Goal: Task Accomplishment & Management: Complete application form

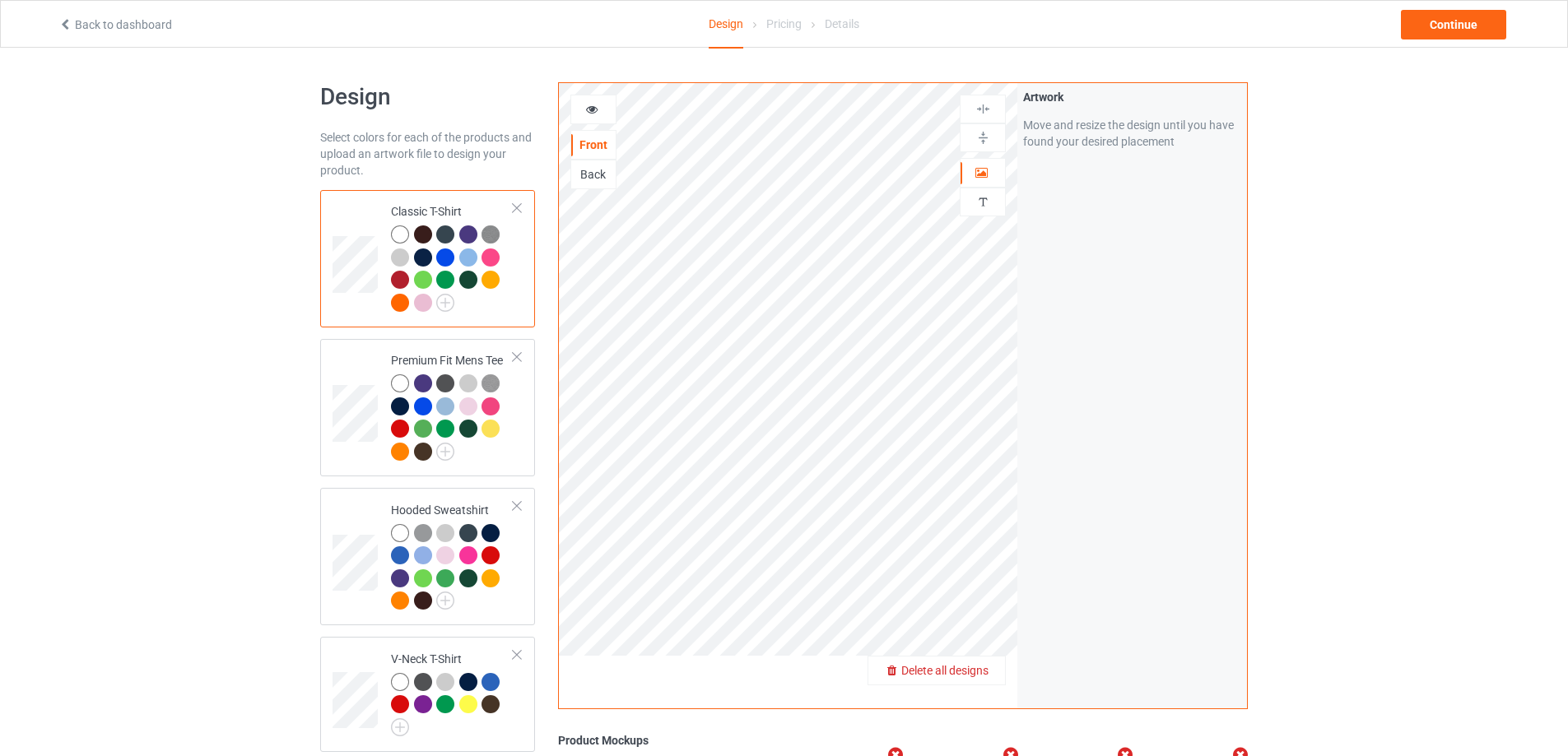
click at [985, 669] on span "Delete all designs" at bounding box center [945, 670] width 88 height 13
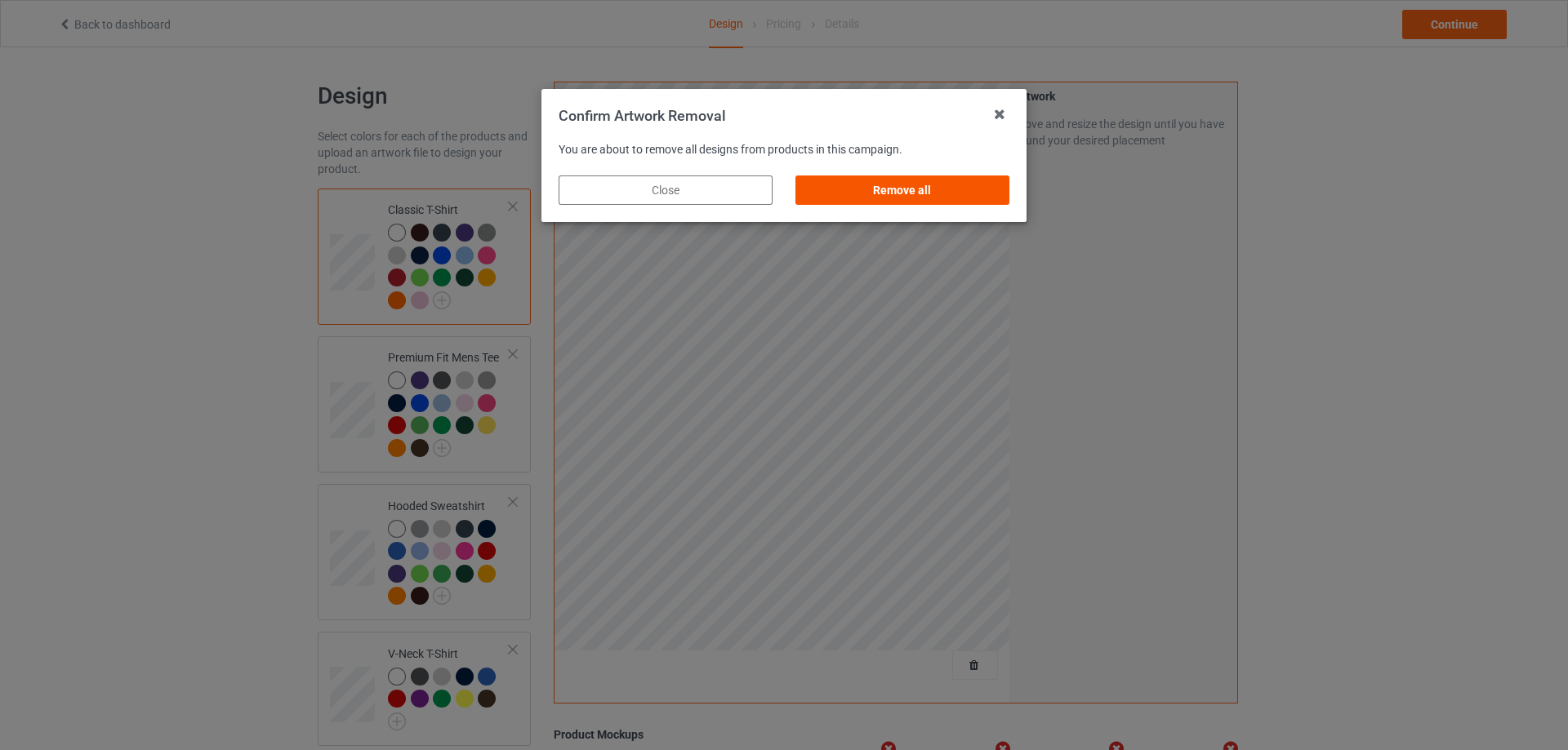
click at [876, 195] on div "Remove all" at bounding box center [903, 190] width 214 height 29
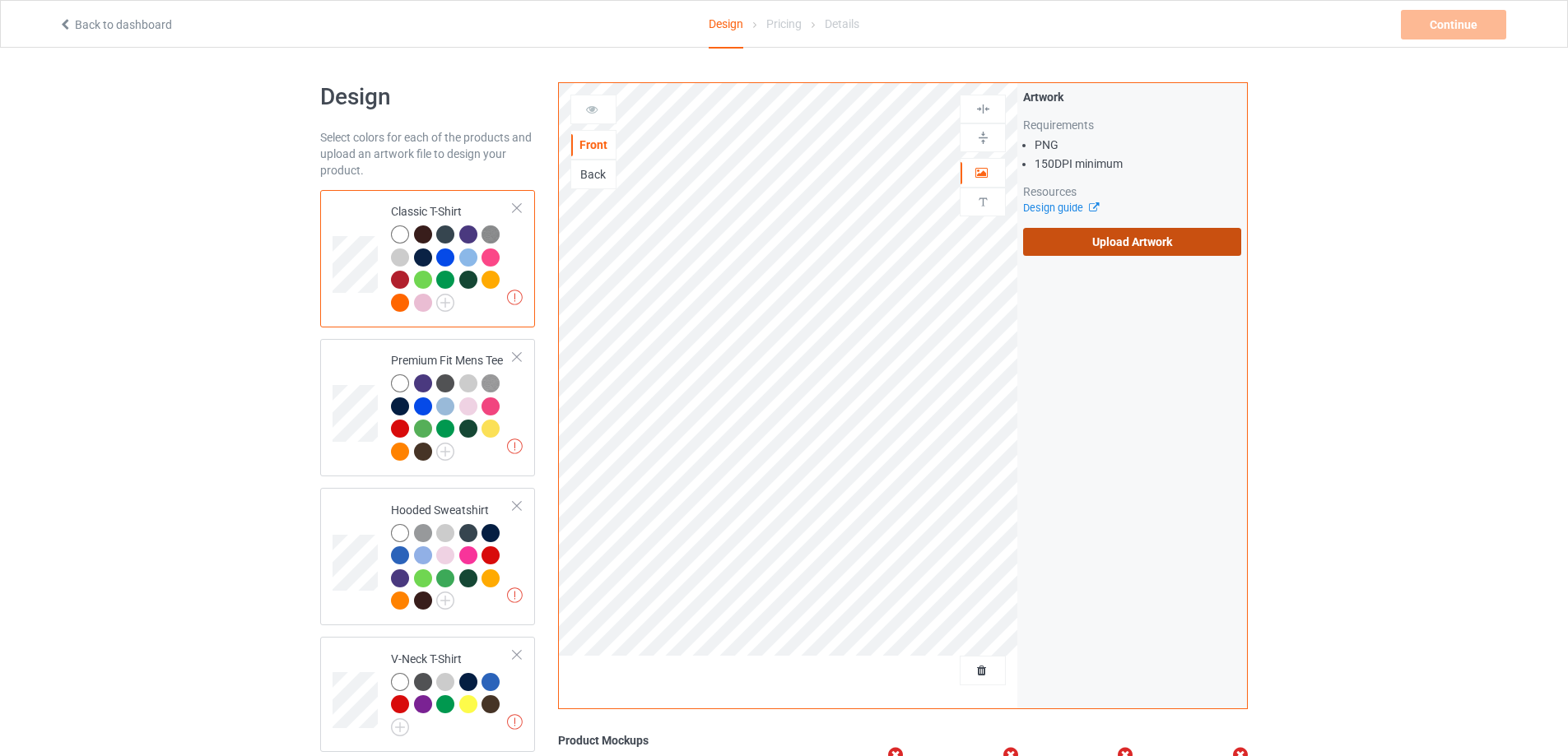
click at [1060, 241] on label "Upload Artwork" at bounding box center [1132, 241] width 218 height 28
click at [0, 0] on input "Upload Artwork" at bounding box center [0, 0] width 0 height 0
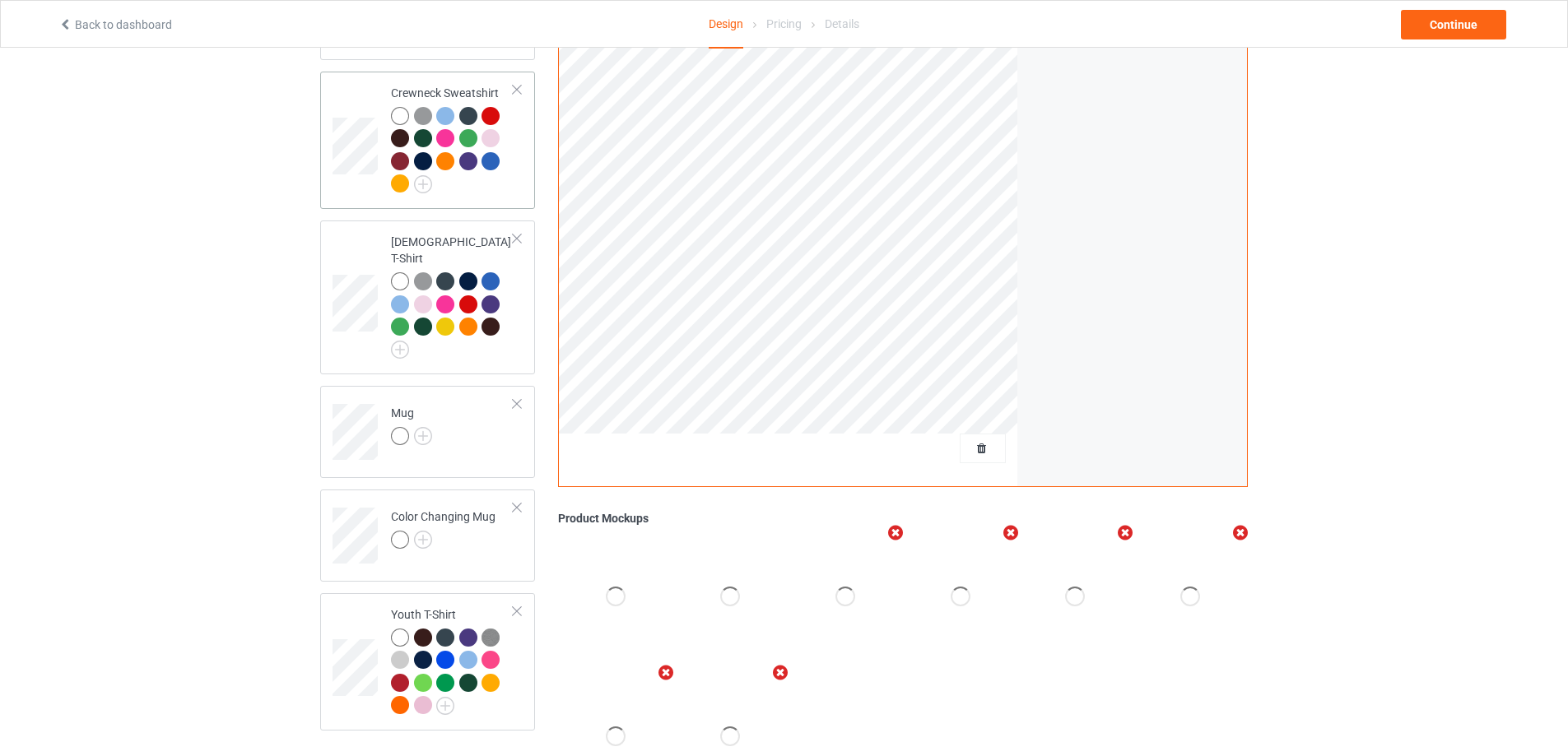
scroll to position [741, 0]
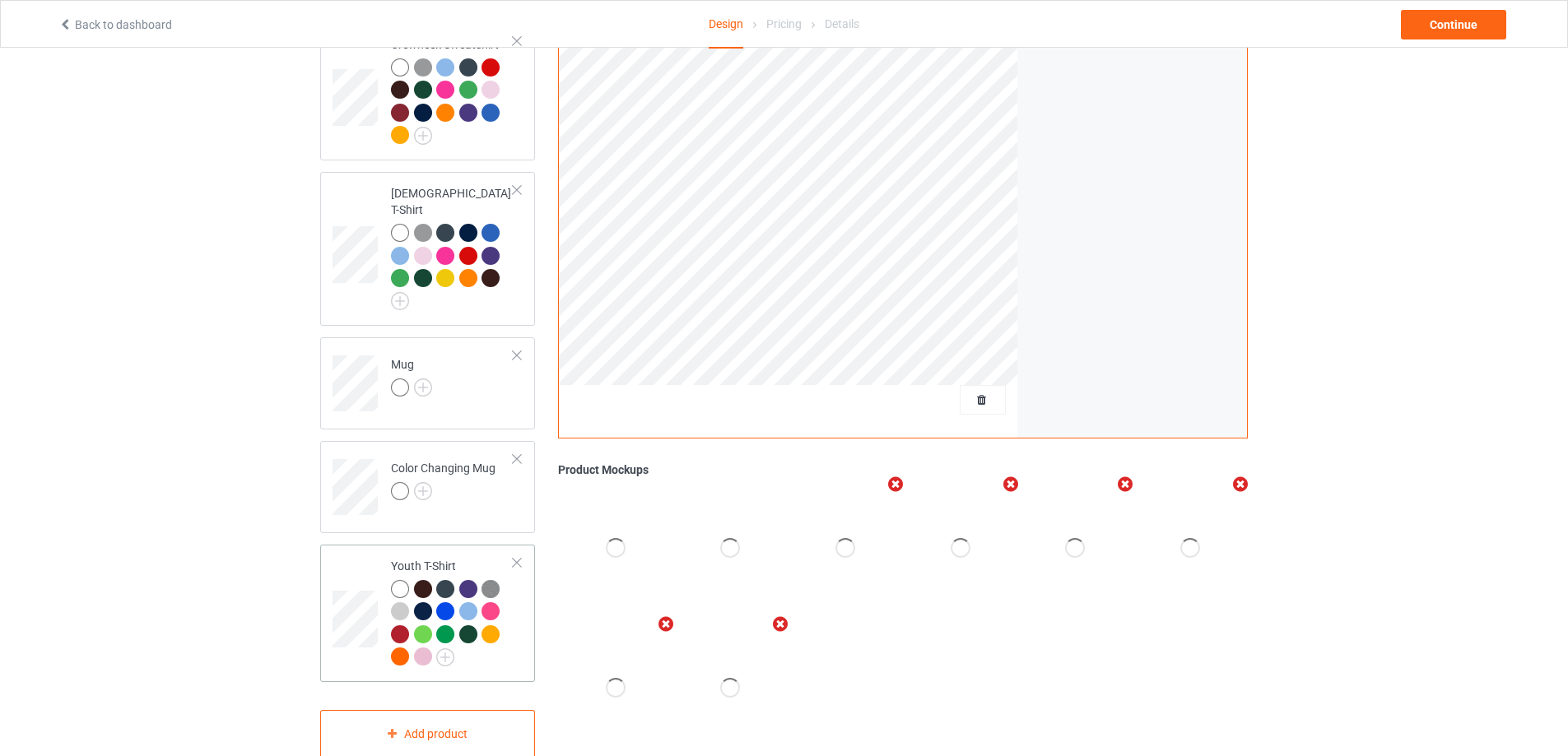
click at [517, 557] on div at bounding box center [517, 563] width 11 height 11
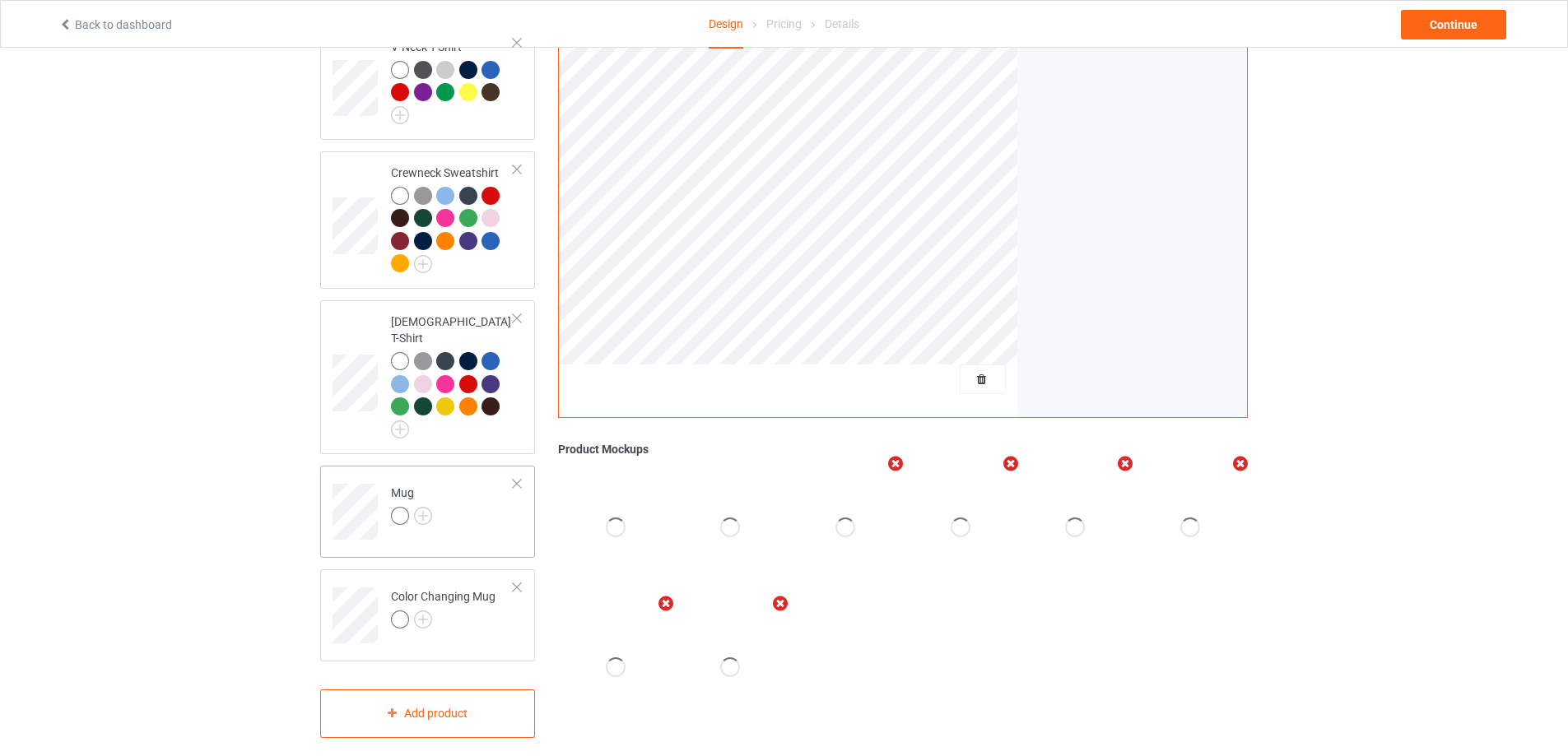
click at [492, 523] on td "Mug" at bounding box center [452, 507] width 141 height 69
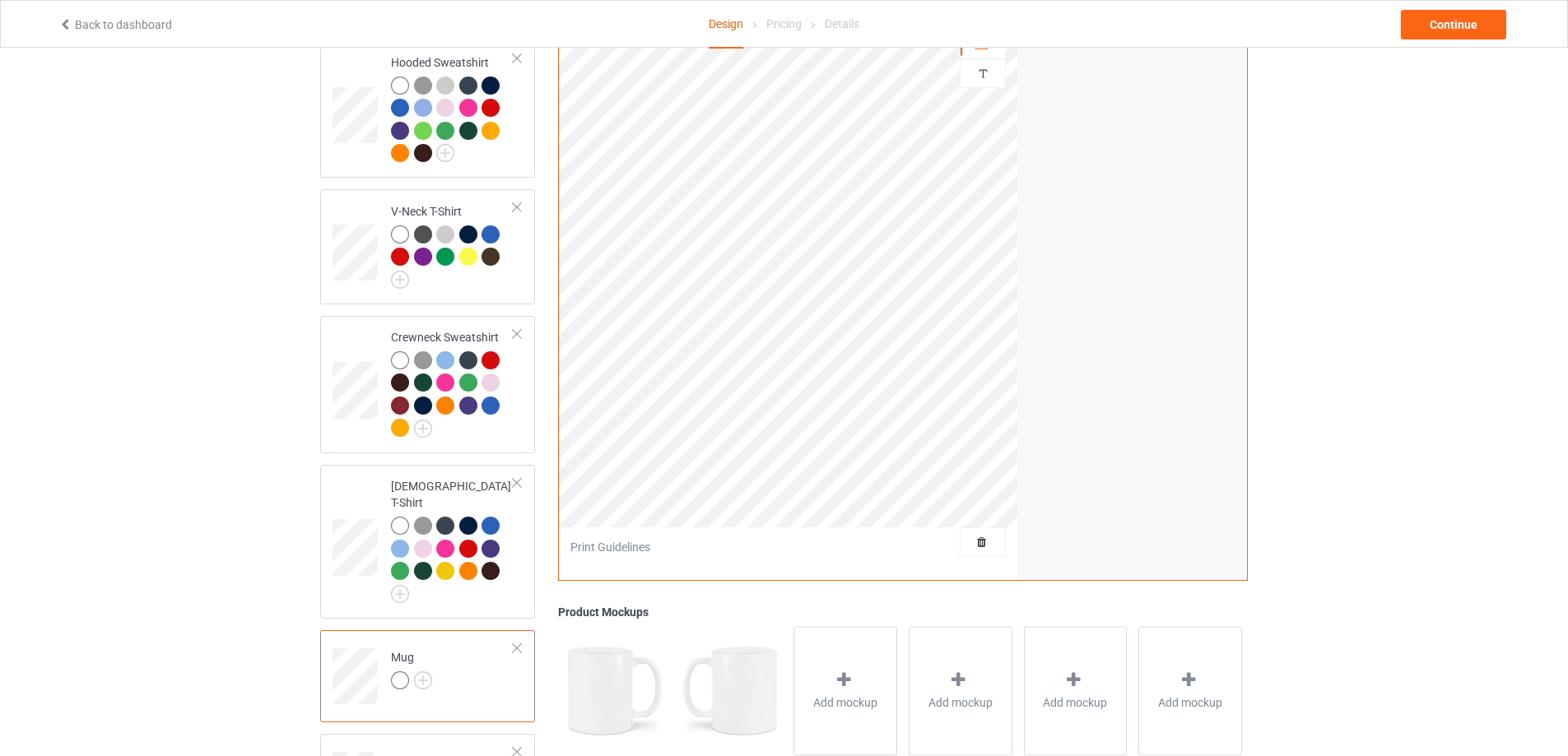
scroll to position [283, 0]
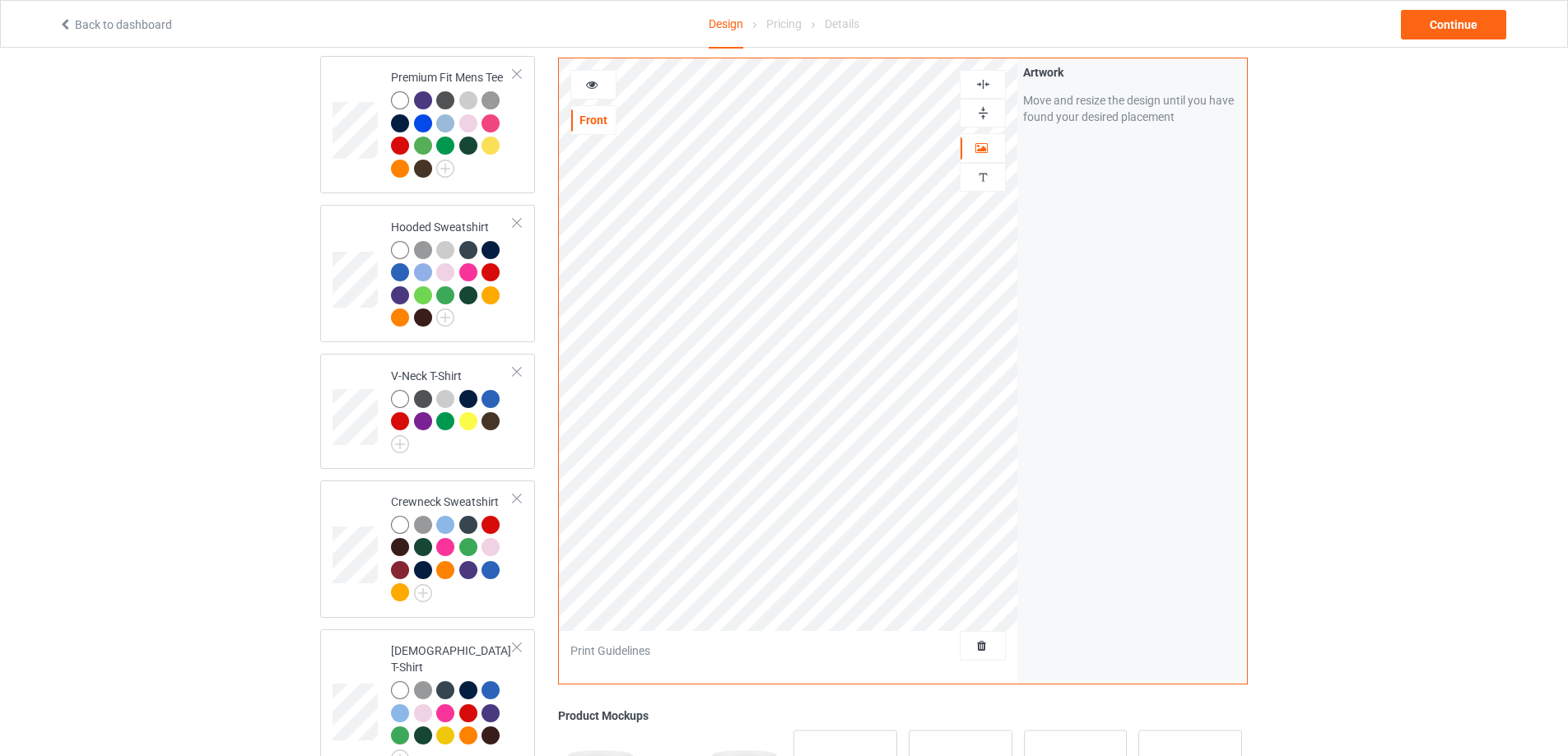
click at [988, 108] on img at bounding box center [983, 113] width 15 height 15
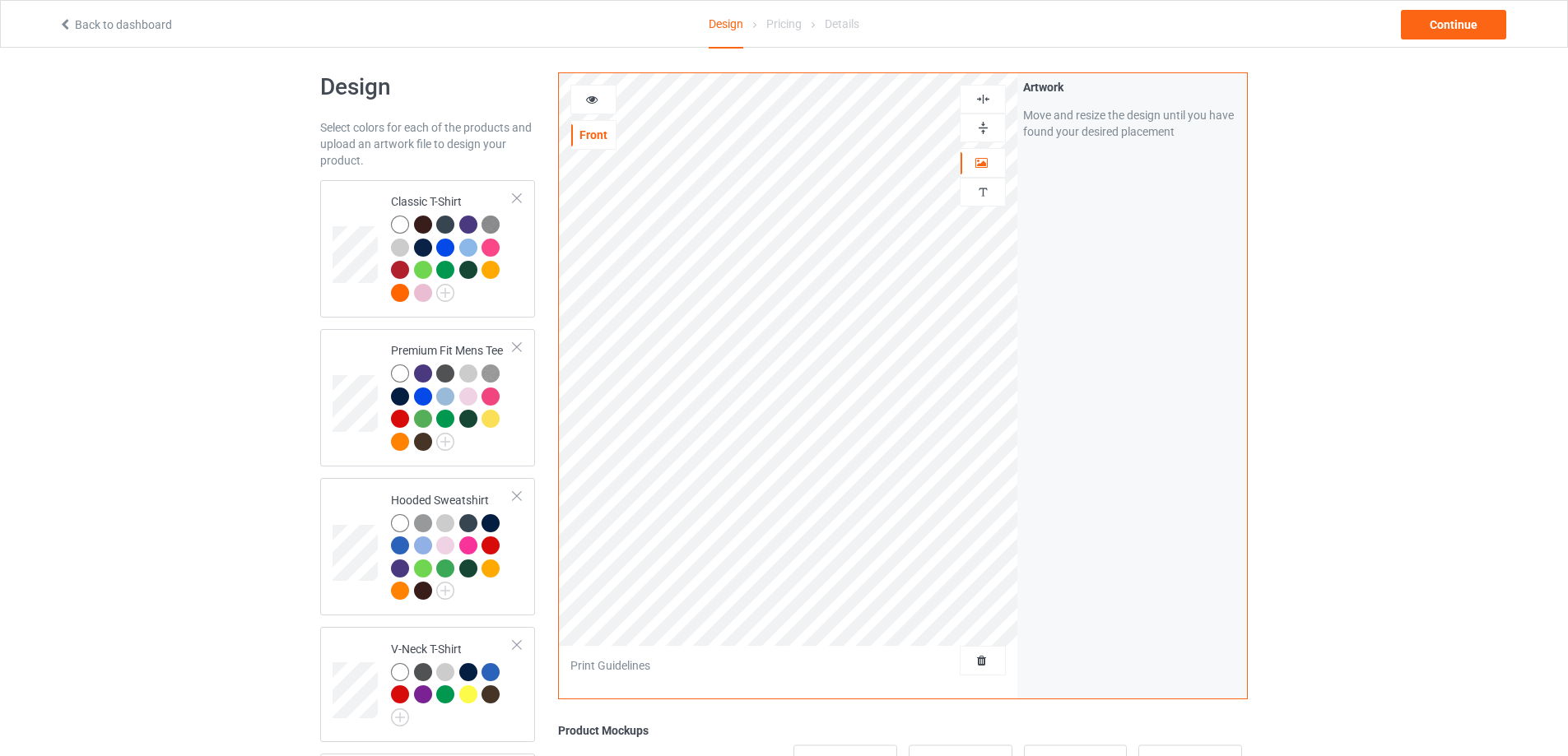
scroll to position [0, 0]
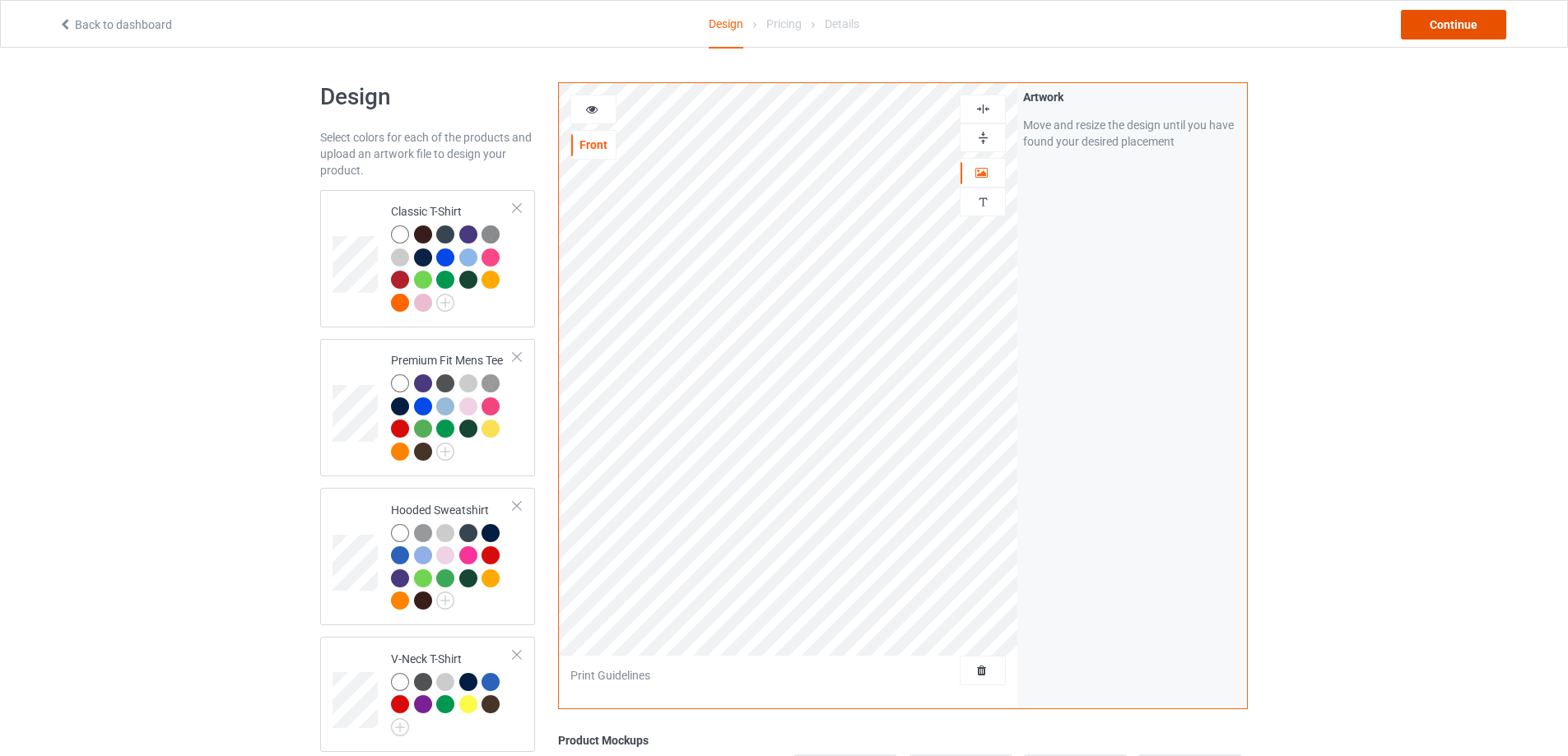
click at [1458, 29] on div "Continue" at bounding box center [1454, 24] width 106 height 30
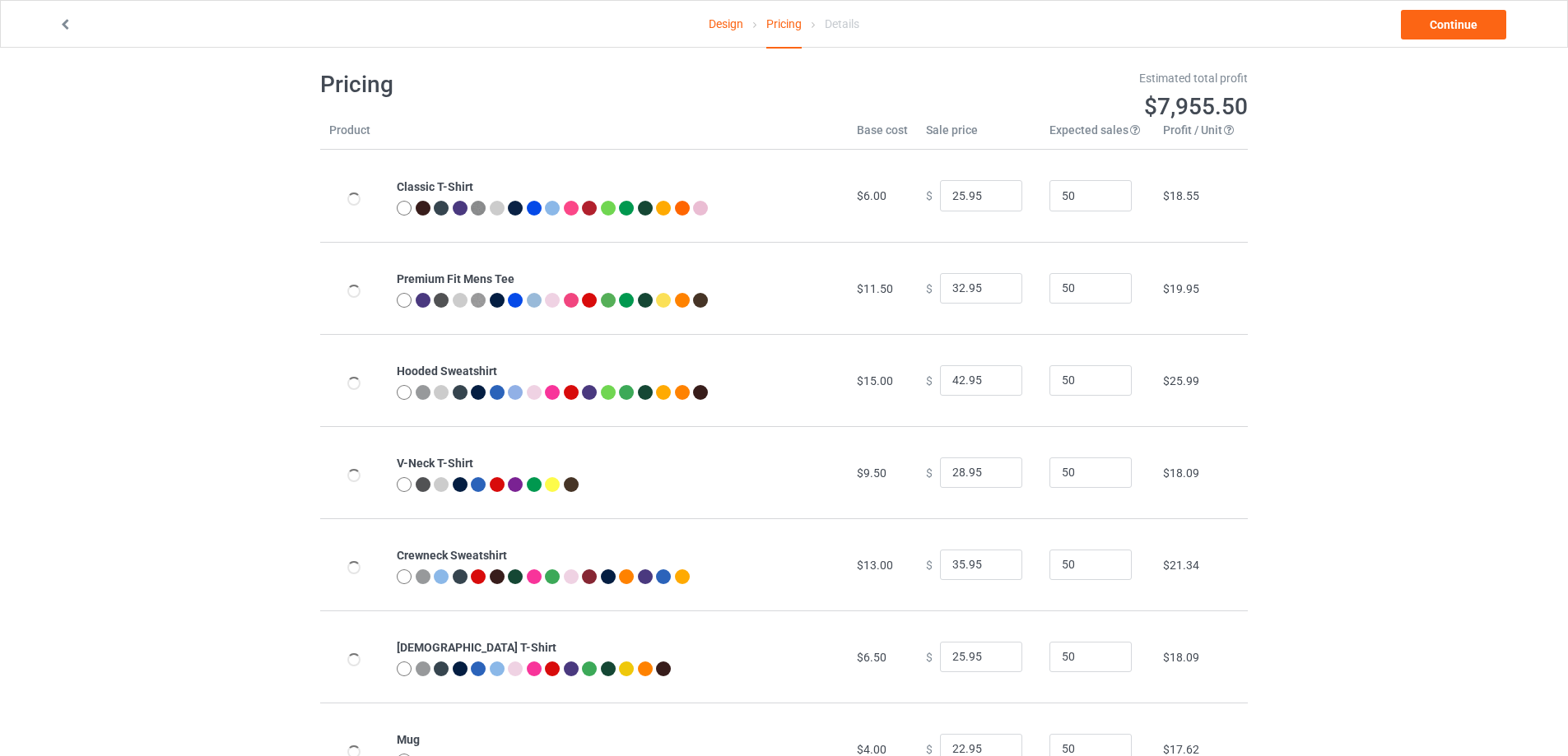
scroll to position [178, 0]
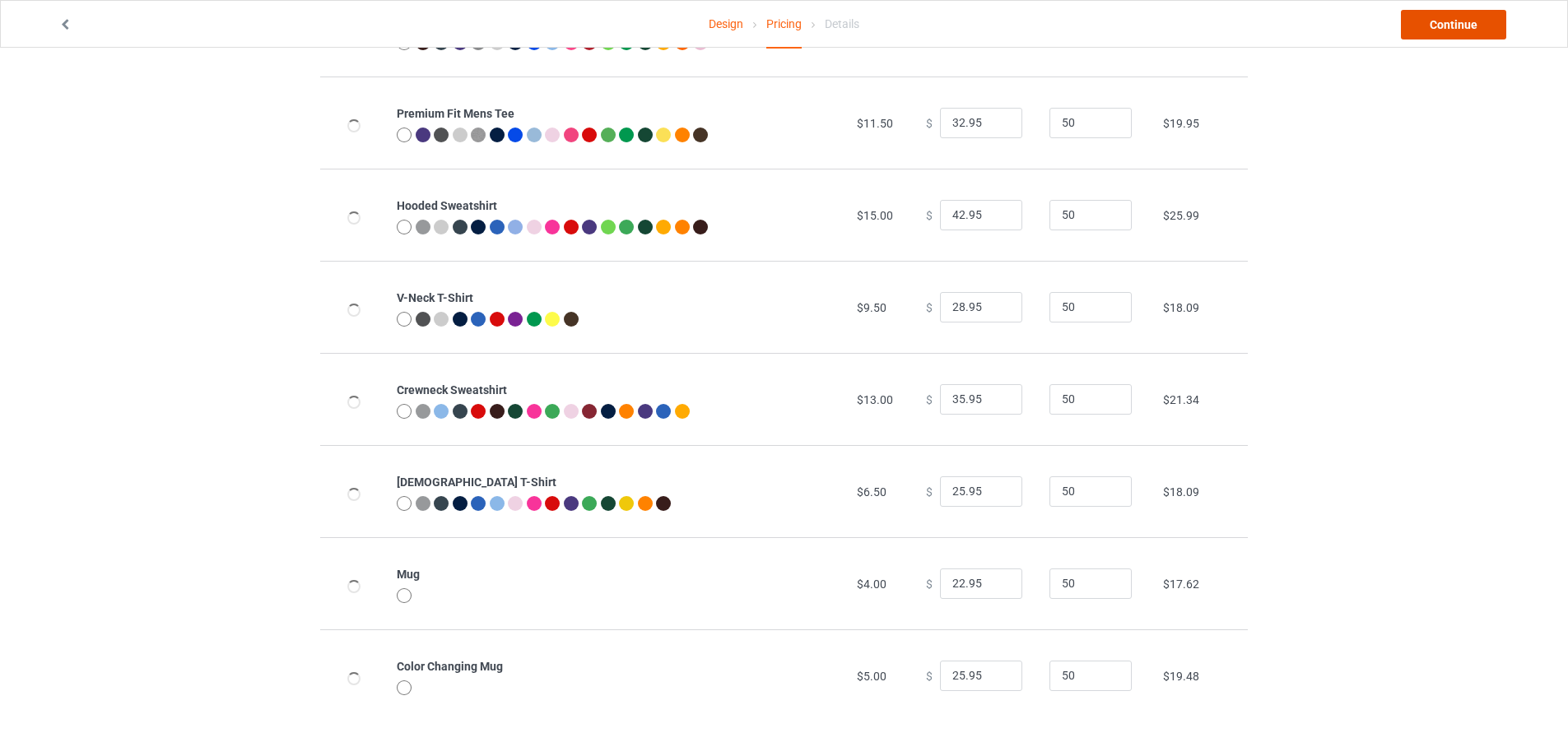
click at [1432, 19] on link "Continue" at bounding box center [1454, 24] width 106 height 30
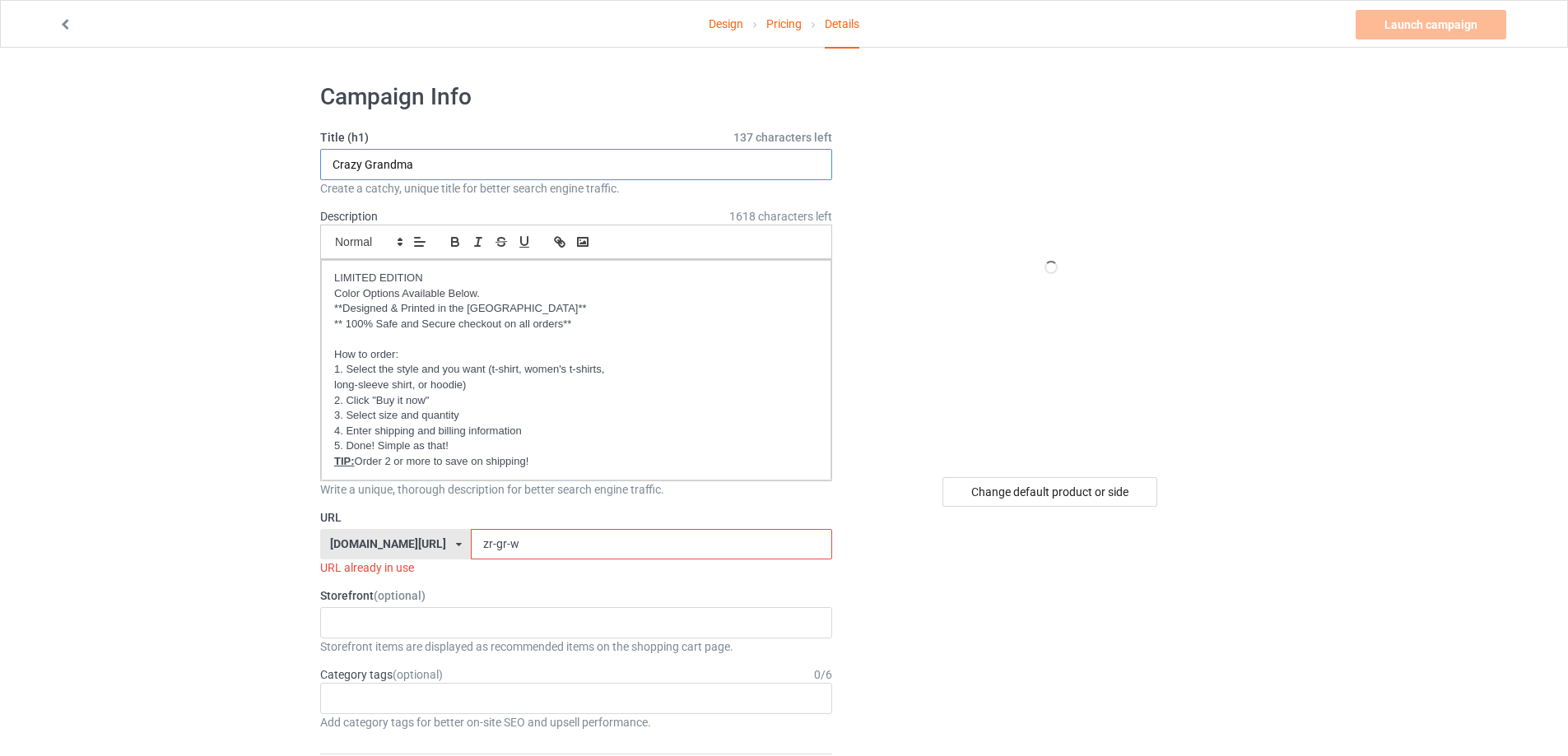
drag, startPoint x: 438, startPoint y: 162, endPoint x: 367, endPoint y: 156, distance: 71.3
click at [367, 156] on input "Crazy Grandma" at bounding box center [575, 164] width 512 height 31
type input "Crazy Best Friend"
drag, startPoint x: 508, startPoint y: 542, endPoint x: 368, endPoint y: 536, distance: 140.1
click at [372, 538] on div "[DOMAIN_NAME][URL] [DOMAIN_NAME][URL] [DOMAIN_NAME][URL] [DOMAIN_NAME][URL] [DO…" at bounding box center [575, 545] width 512 height 31
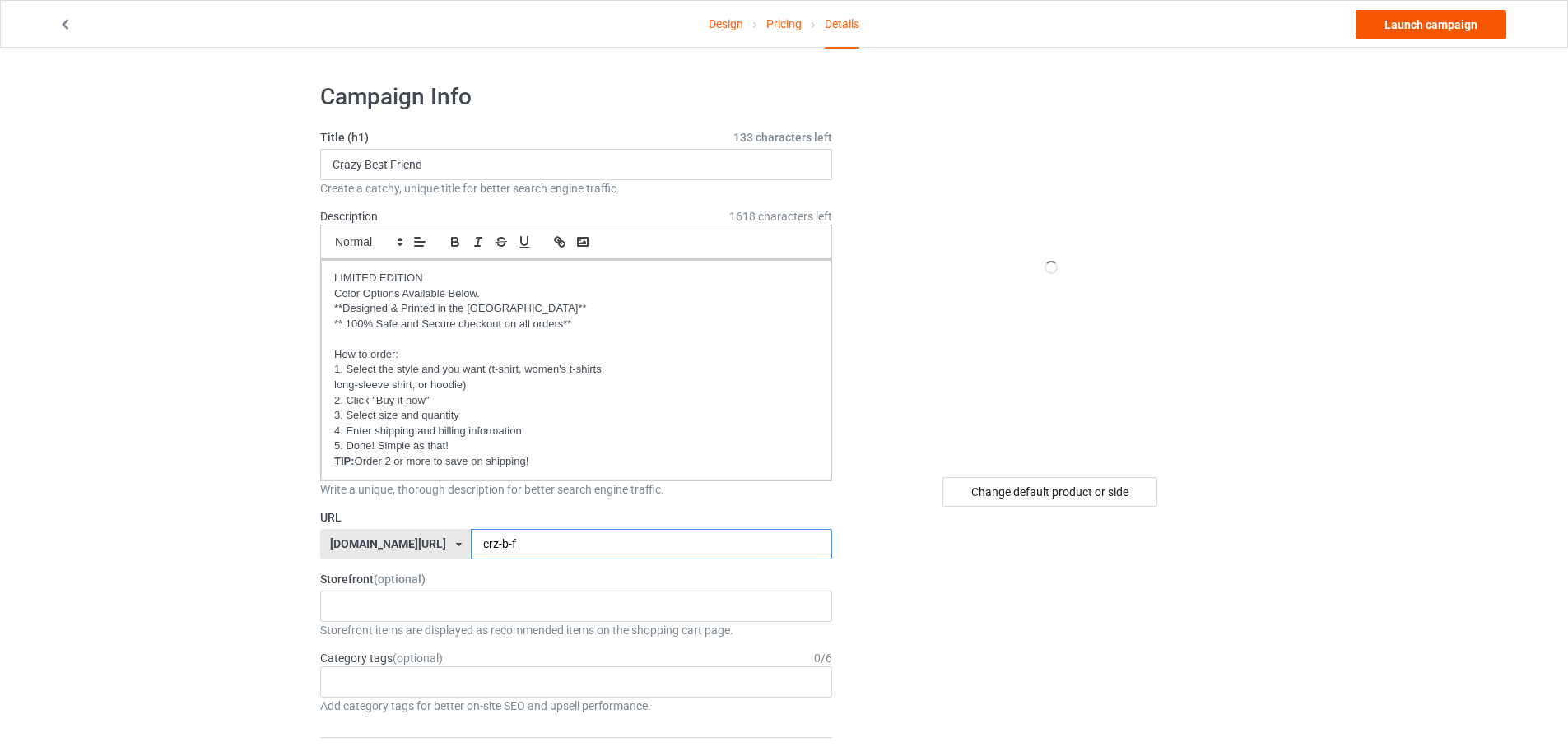
type input "crz-b-f"
click at [1421, 13] on link "Launch campaign" at bounding box center [1431, 24] width 151 height 30
